Goal: Find specific page/section: Find specific page/section

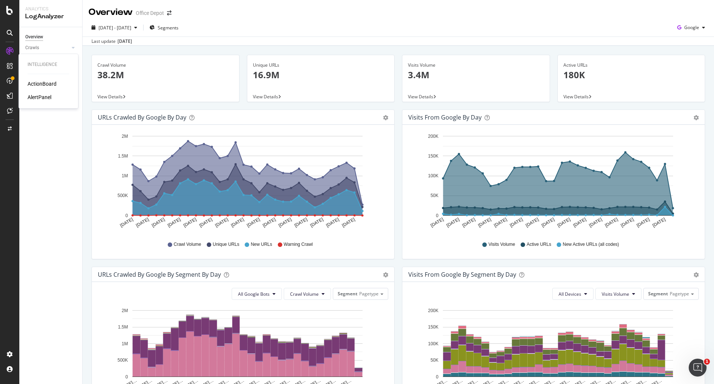
click at [41, 96] on div "AlertPanel" at bounding box center [40, 96] width 24 height 7
